Goal: Task Accomplishment & Management: Use online tool/utility

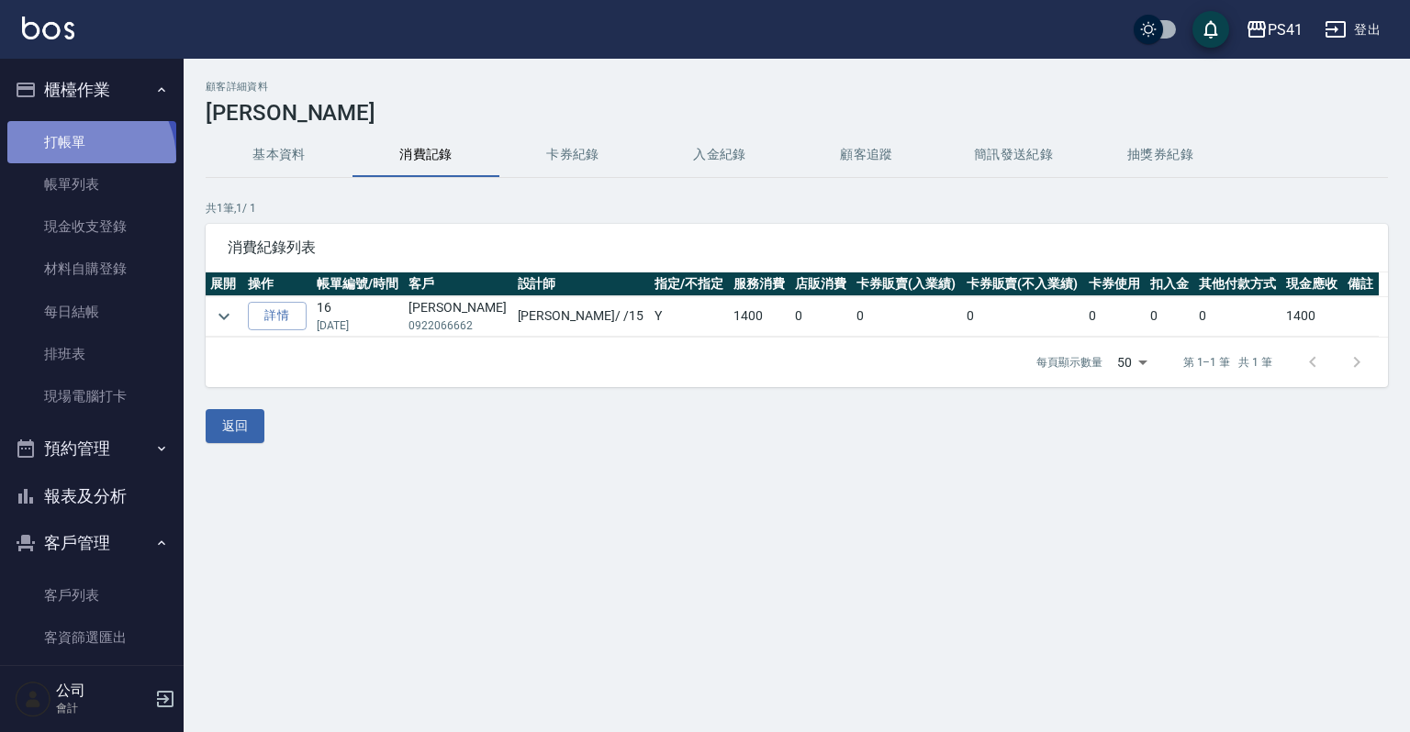
click at [78, 160] on link "打帳單" at bounding box center [91, 142] width 169 height 42
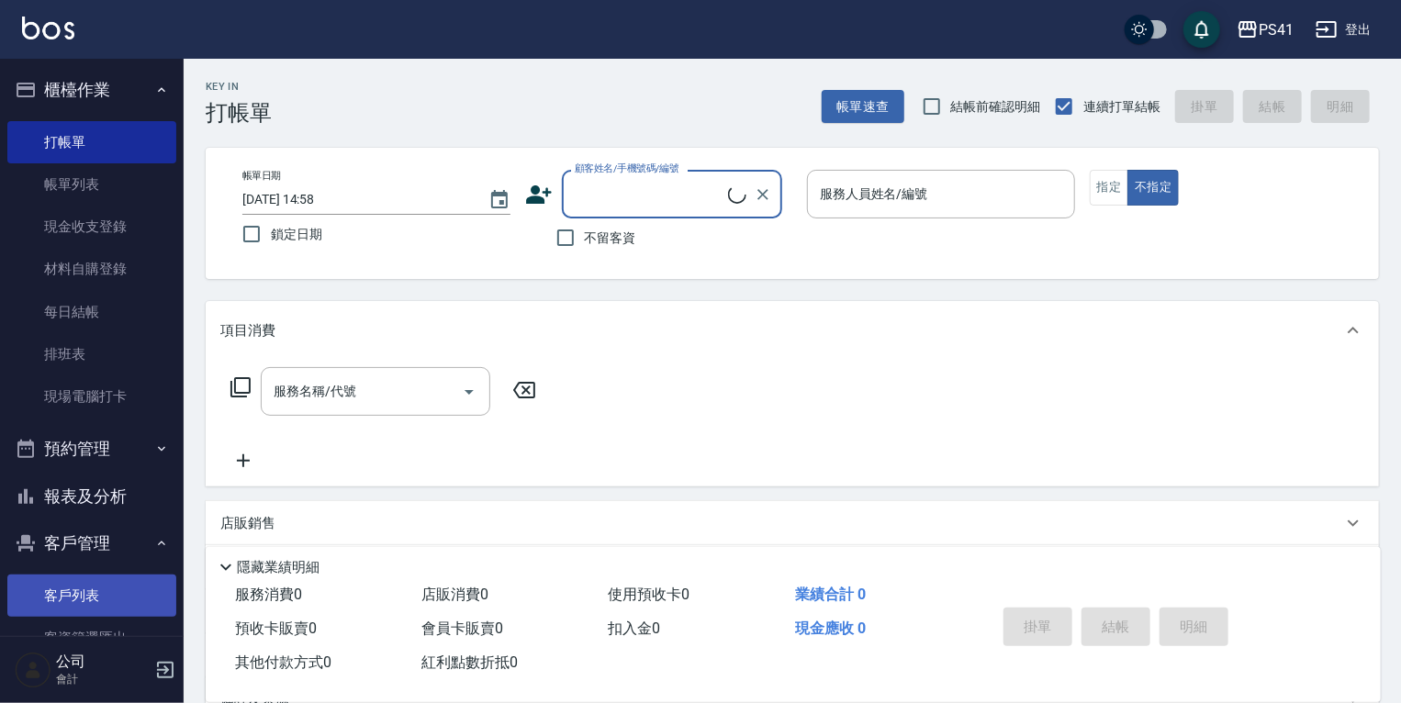
click at [81, 598] on link "客戶列表" at bounding box center [91, 596] width 169 height 42
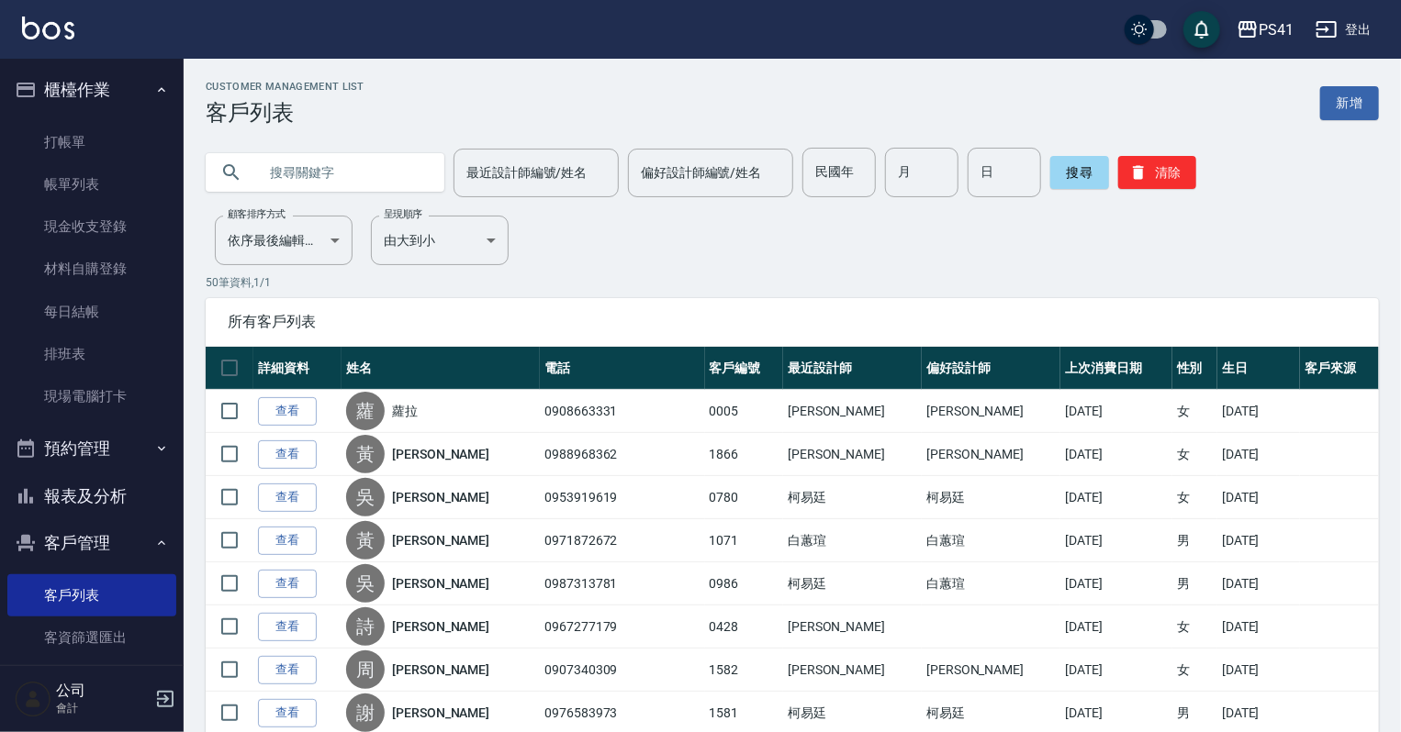
click at [327, 180] on input "text" at bounding box center [343, 173] width 173 height 50
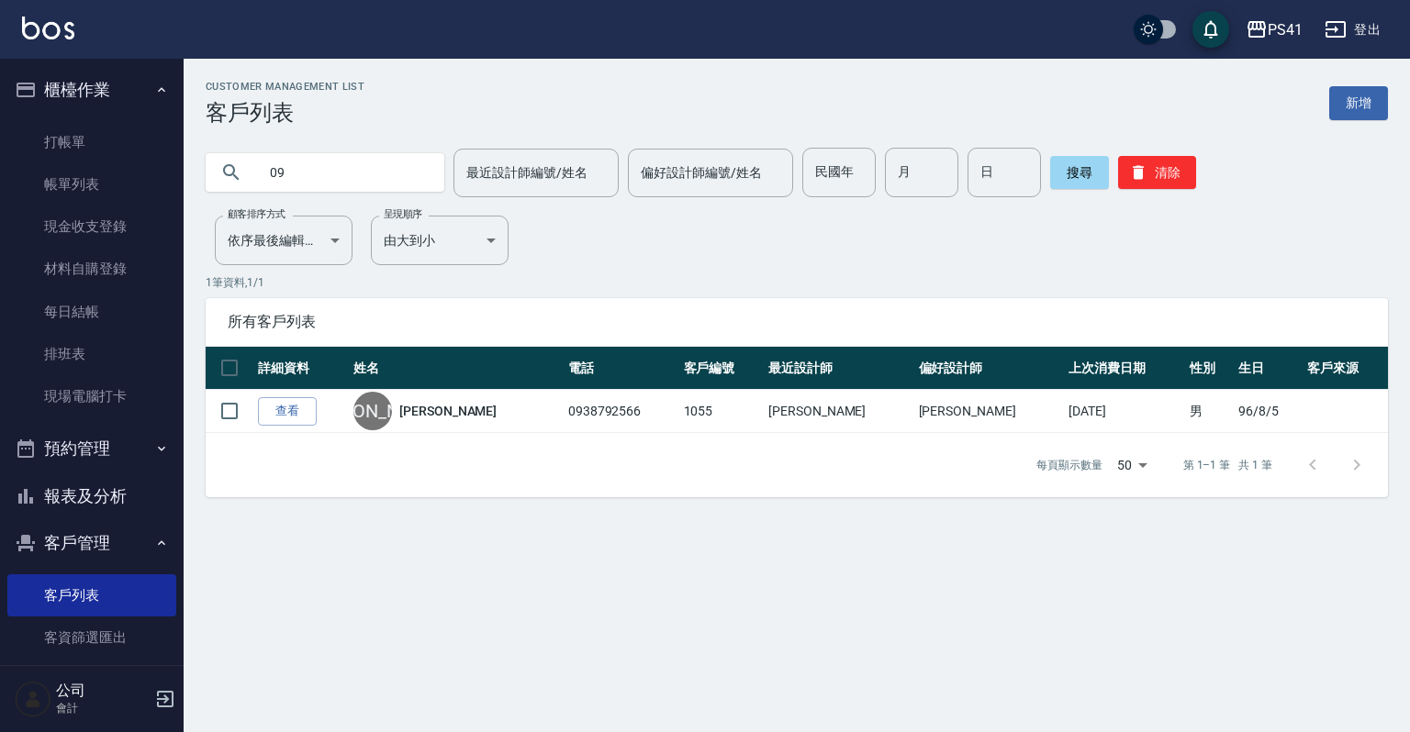
type input "0"
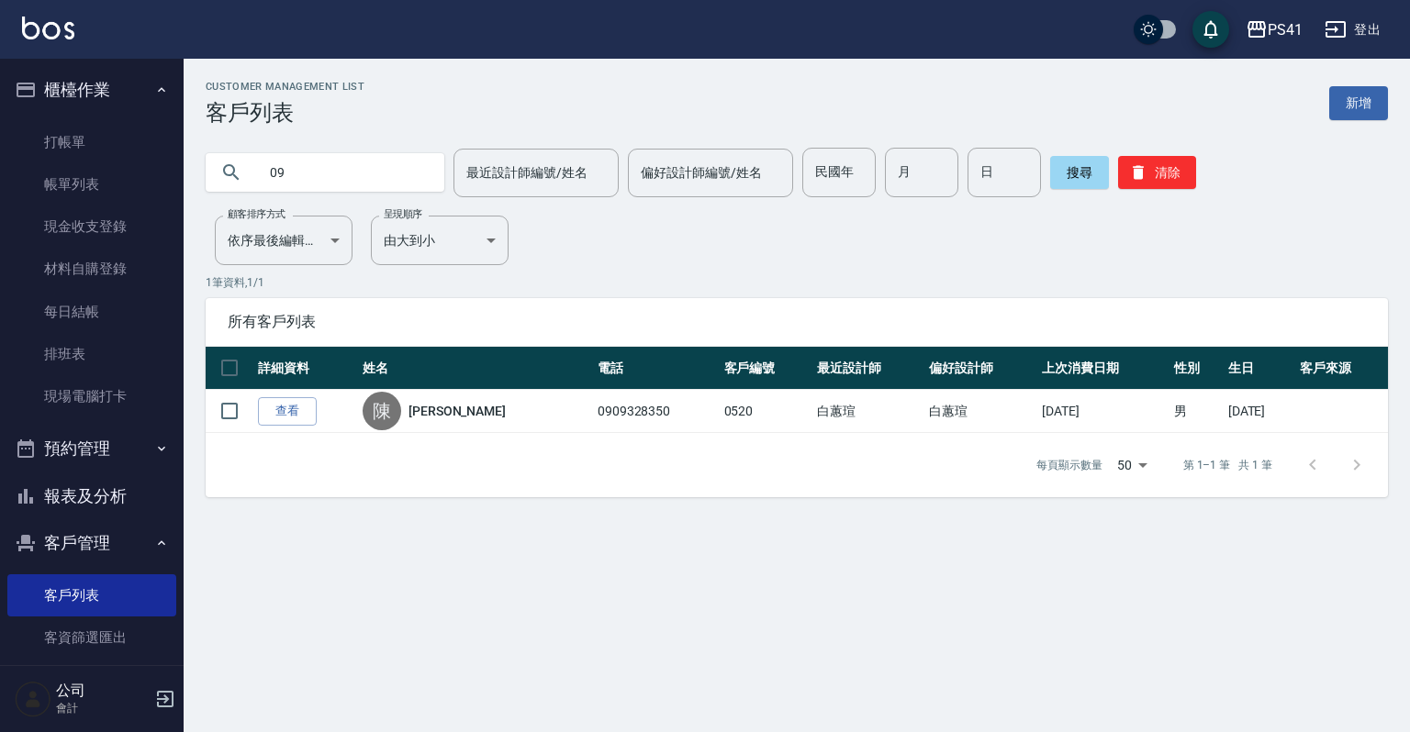
type input "0"
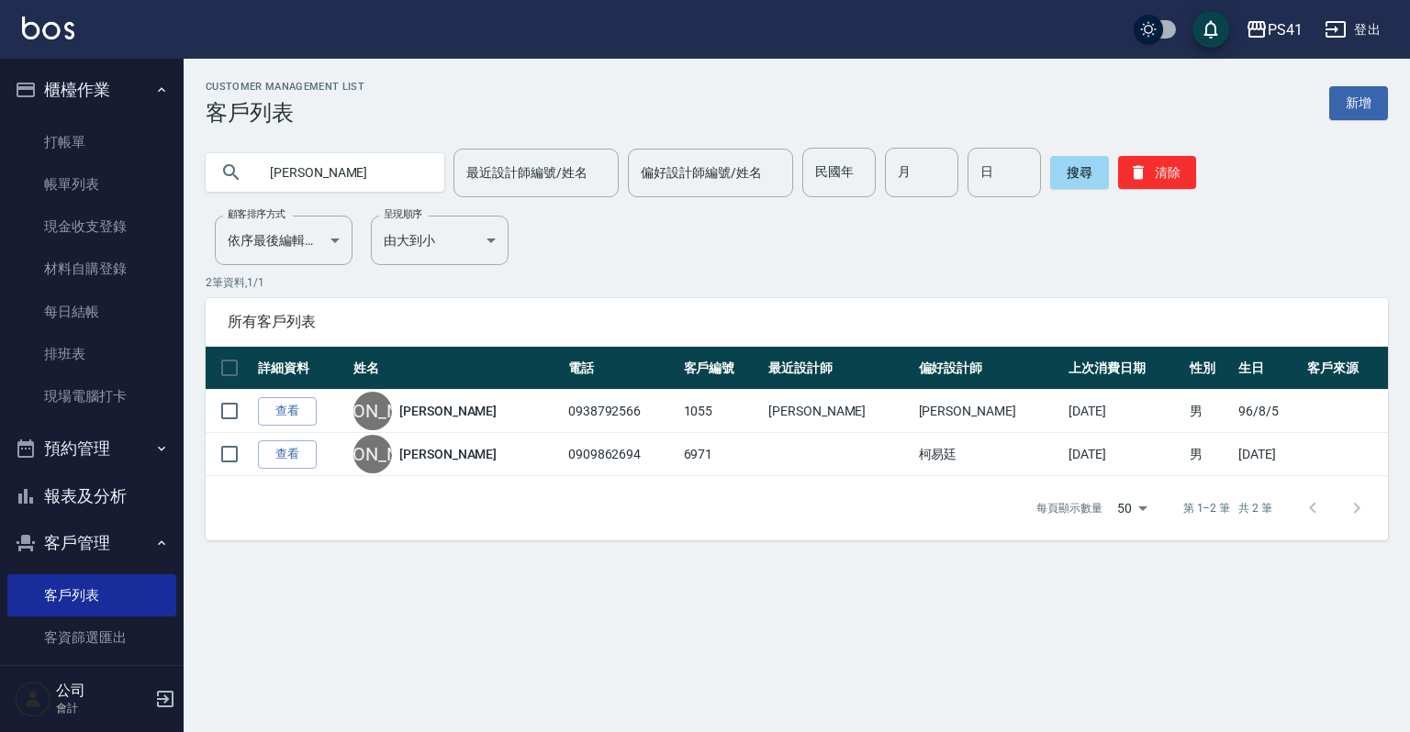
type input "[PERSON_NAME]"
